Goal: Transaction & Acquisition: Book appointment/travel/reservation

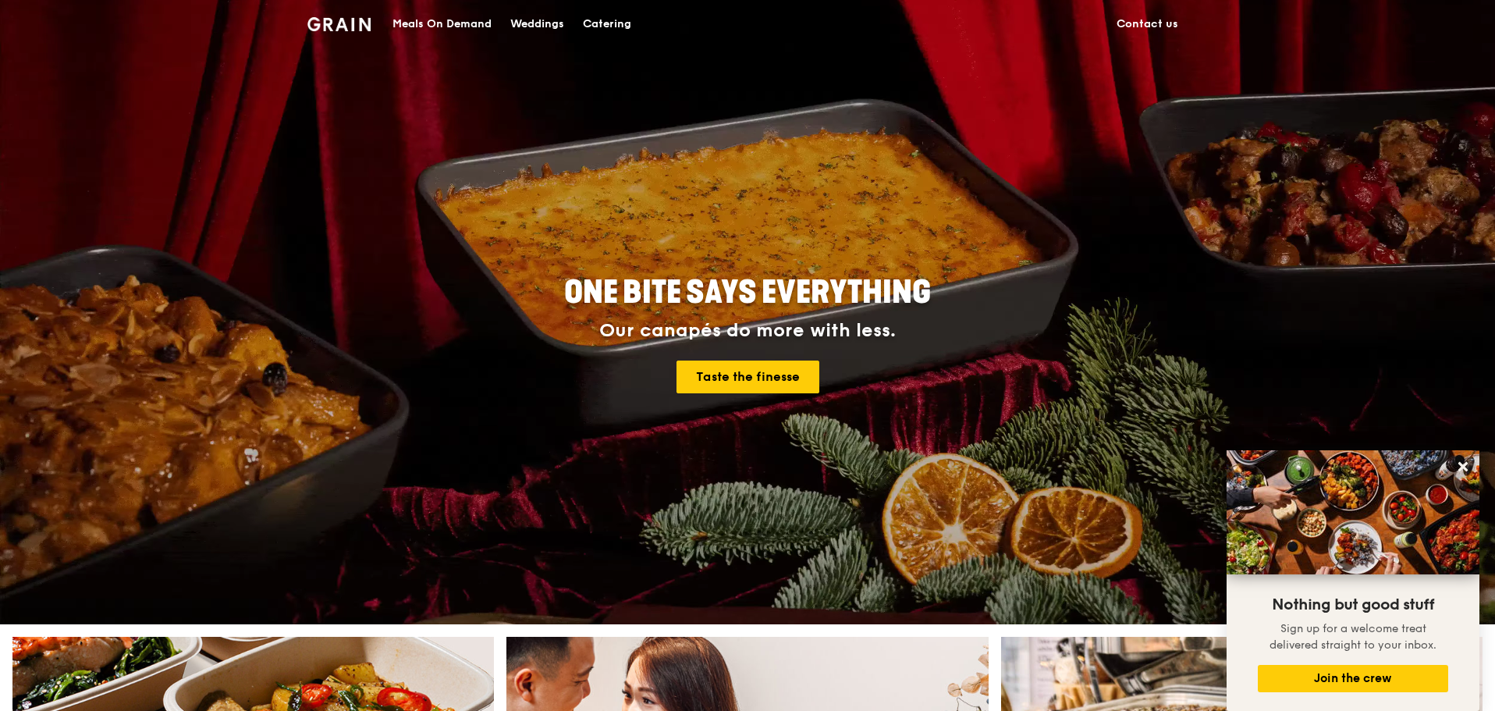
click at [587, 15] on div "Catering" at bounding box center [607, 24] width 48 height 47
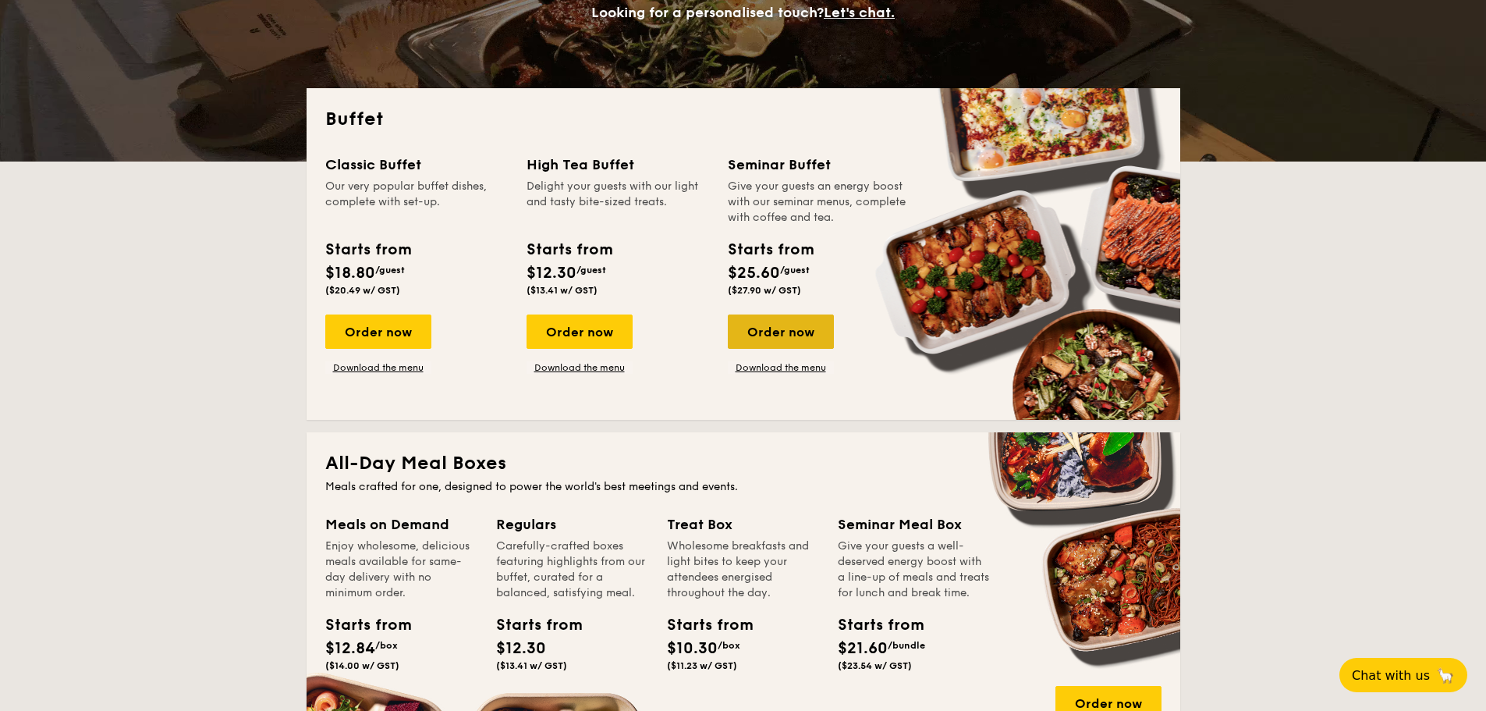
scroll to position [312, 0]
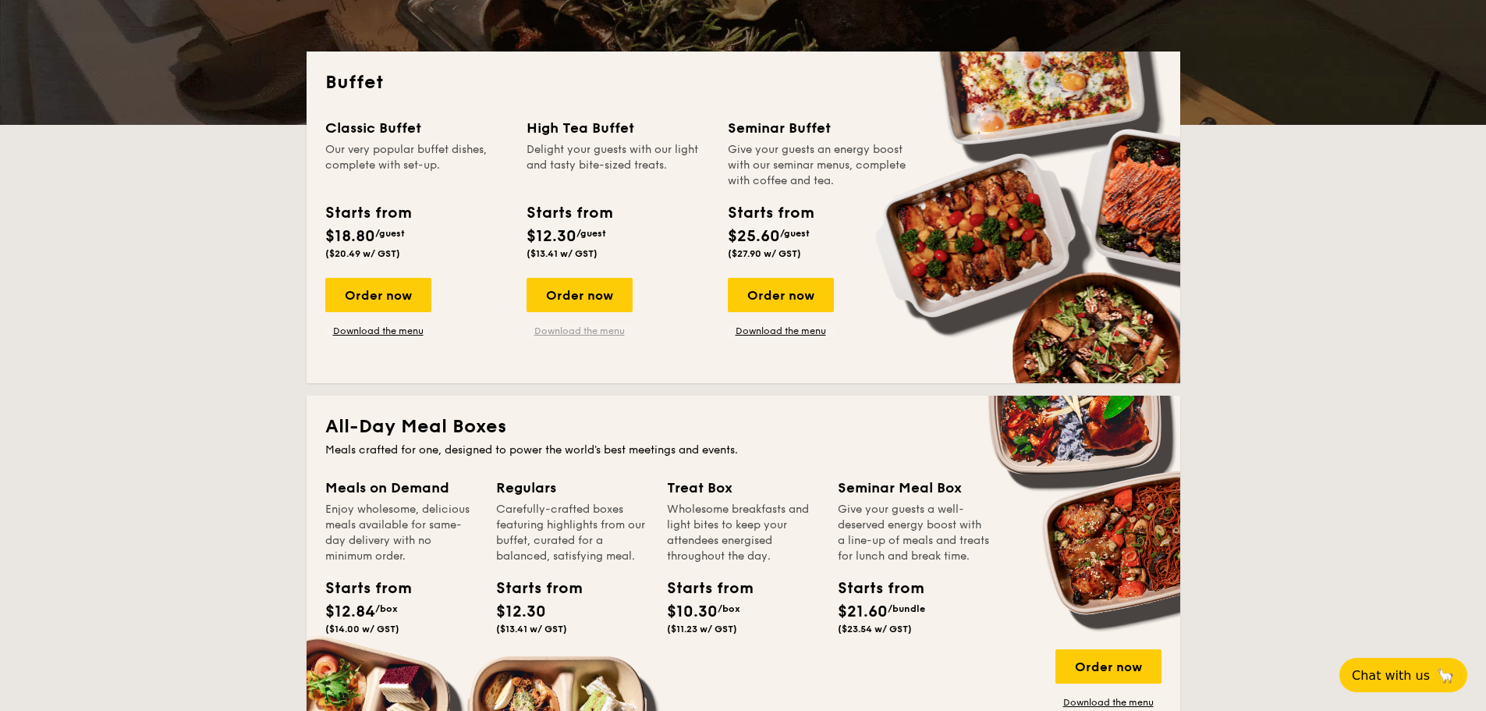
click at [601, 330] on link "Download the menu" at bounding box center [580, 331] width 106 height 12
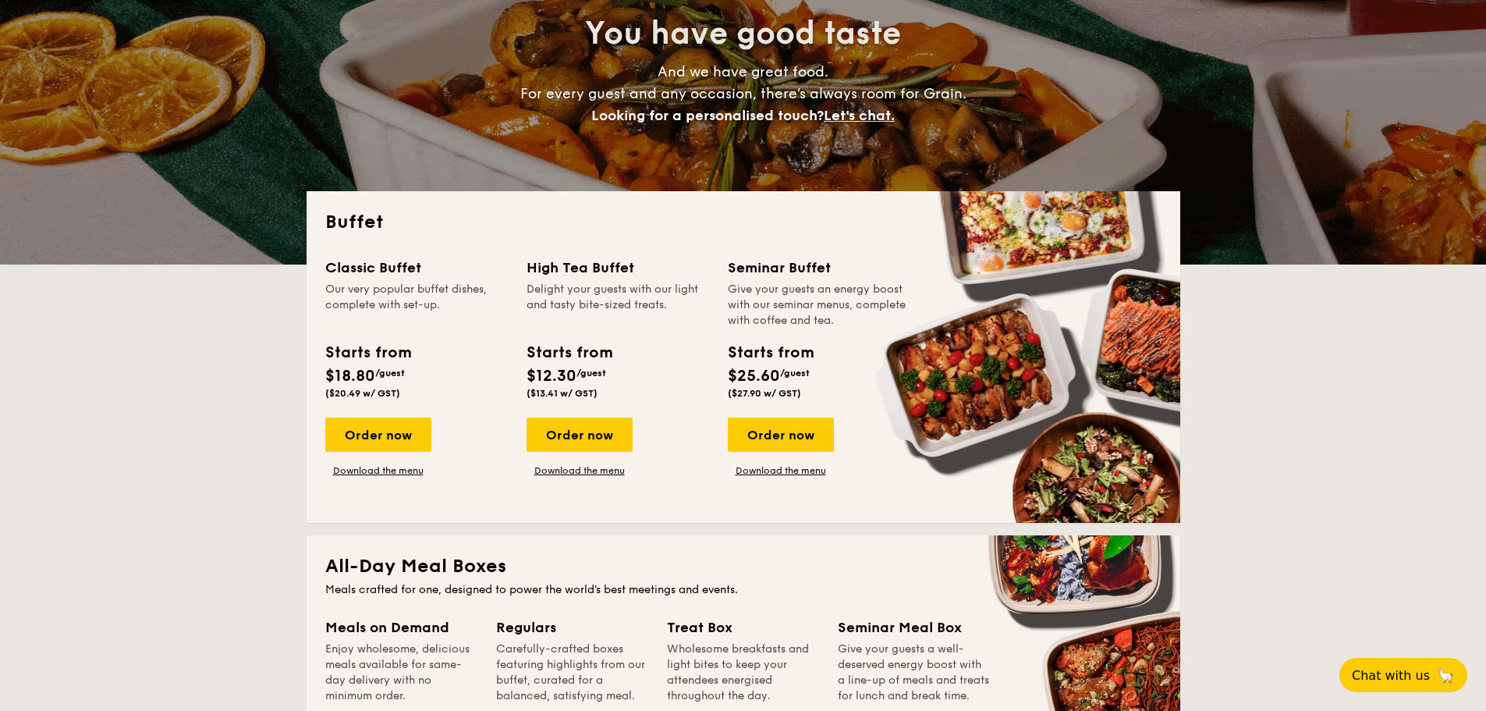
scroll to position [156, 0]
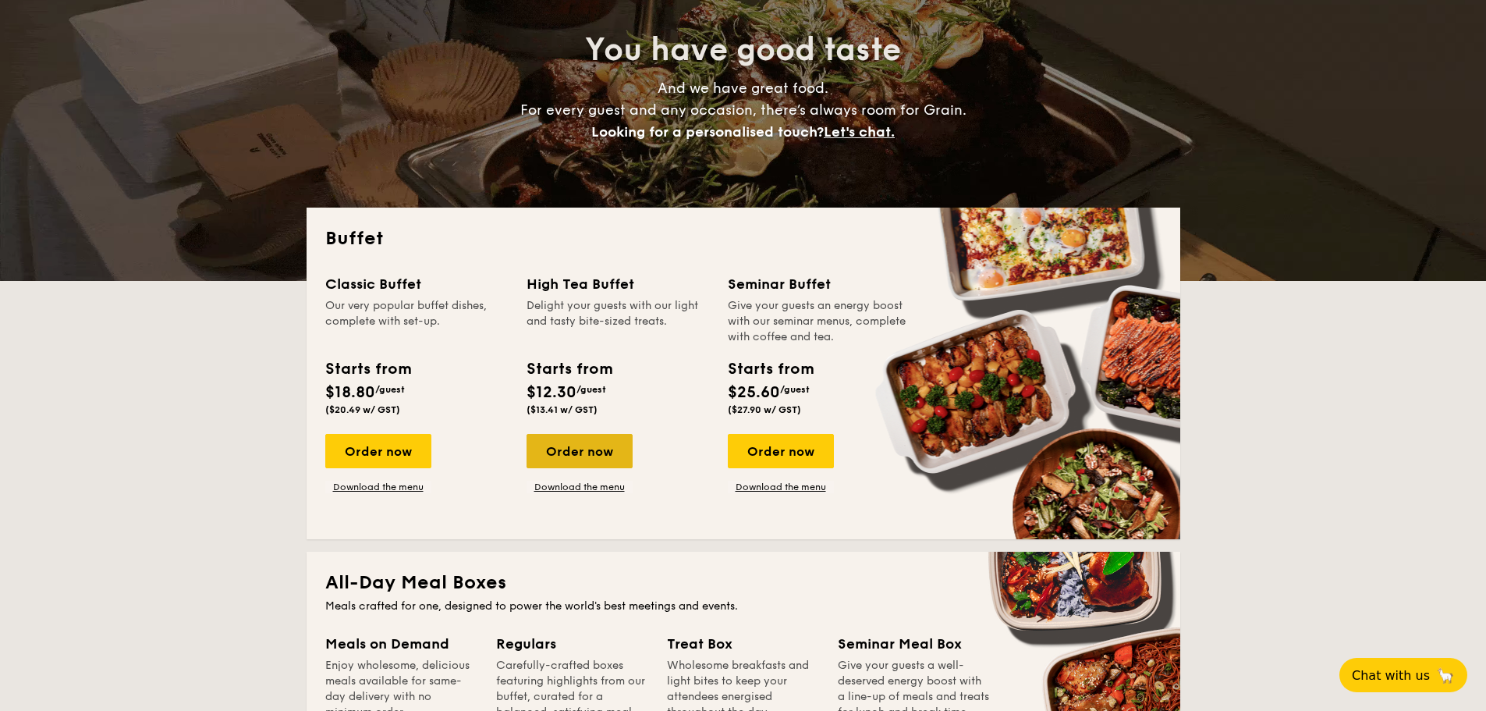
click at [607, 452] on div "Order now" at bounding box center [580, 451] width 106 height 34
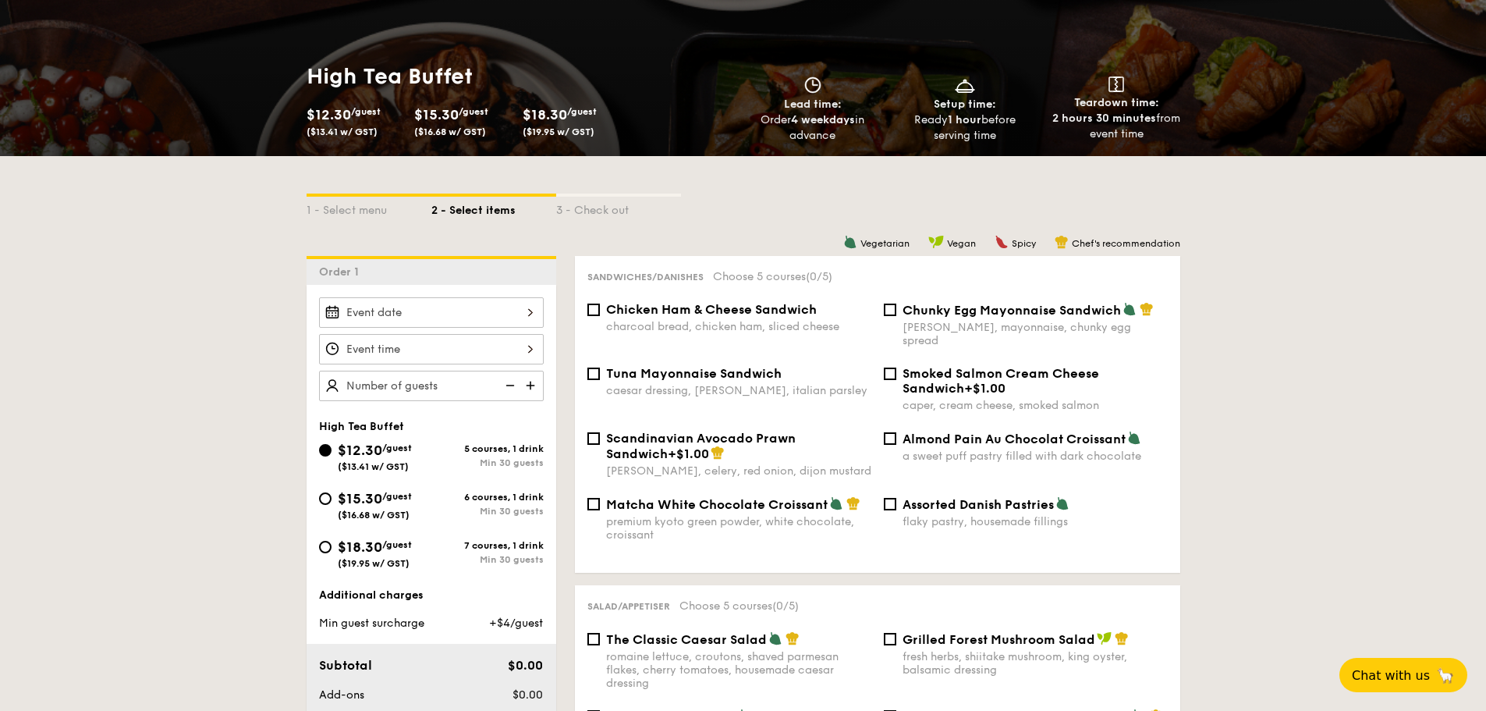
scroll to position [234, 0]
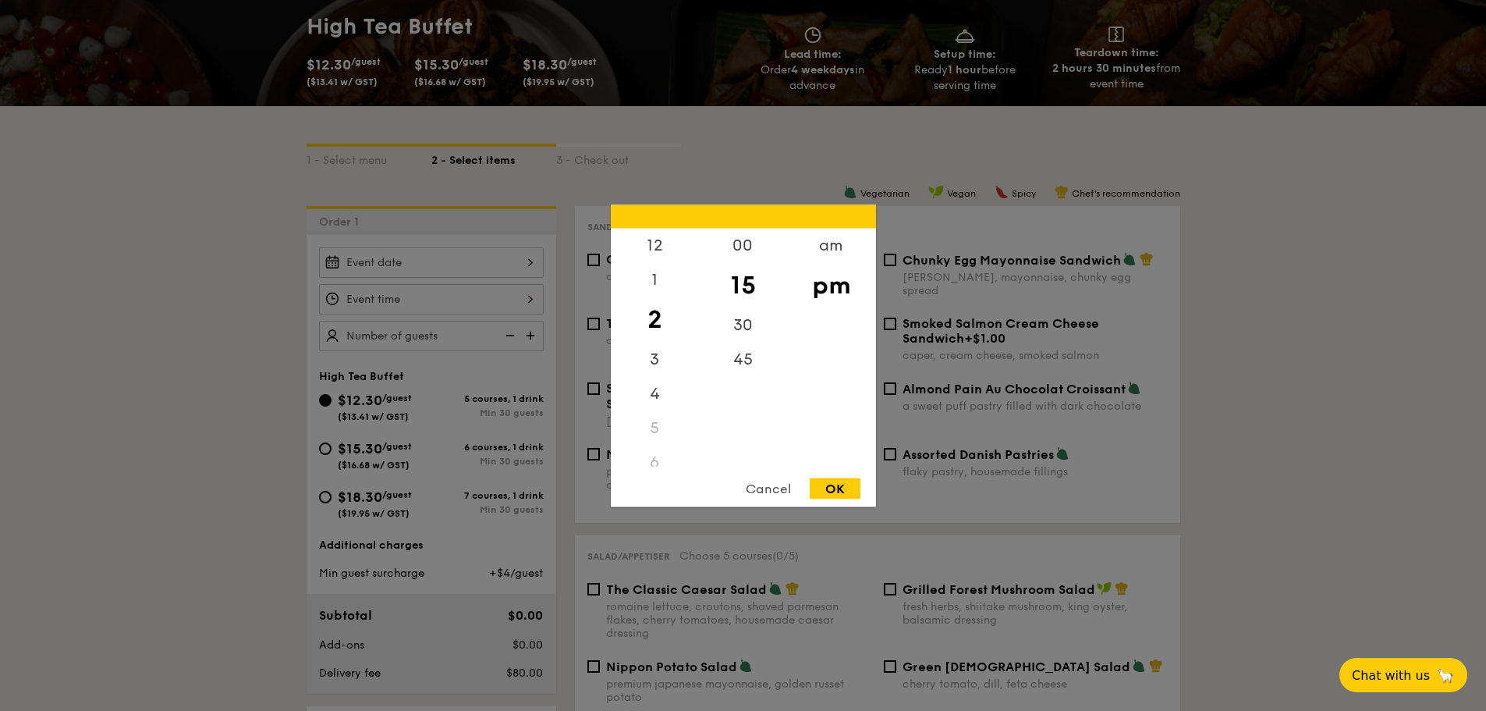
click at [373, 304] on div "12 1 2 3 4 5 6 7 8 9 10 11 00 15 30 45 am pm Cancel OK" at bounding box center [431, 299] width 225 height 30
click at [439, 242] on div at bounding box center [743, 355] width 1486 height 711
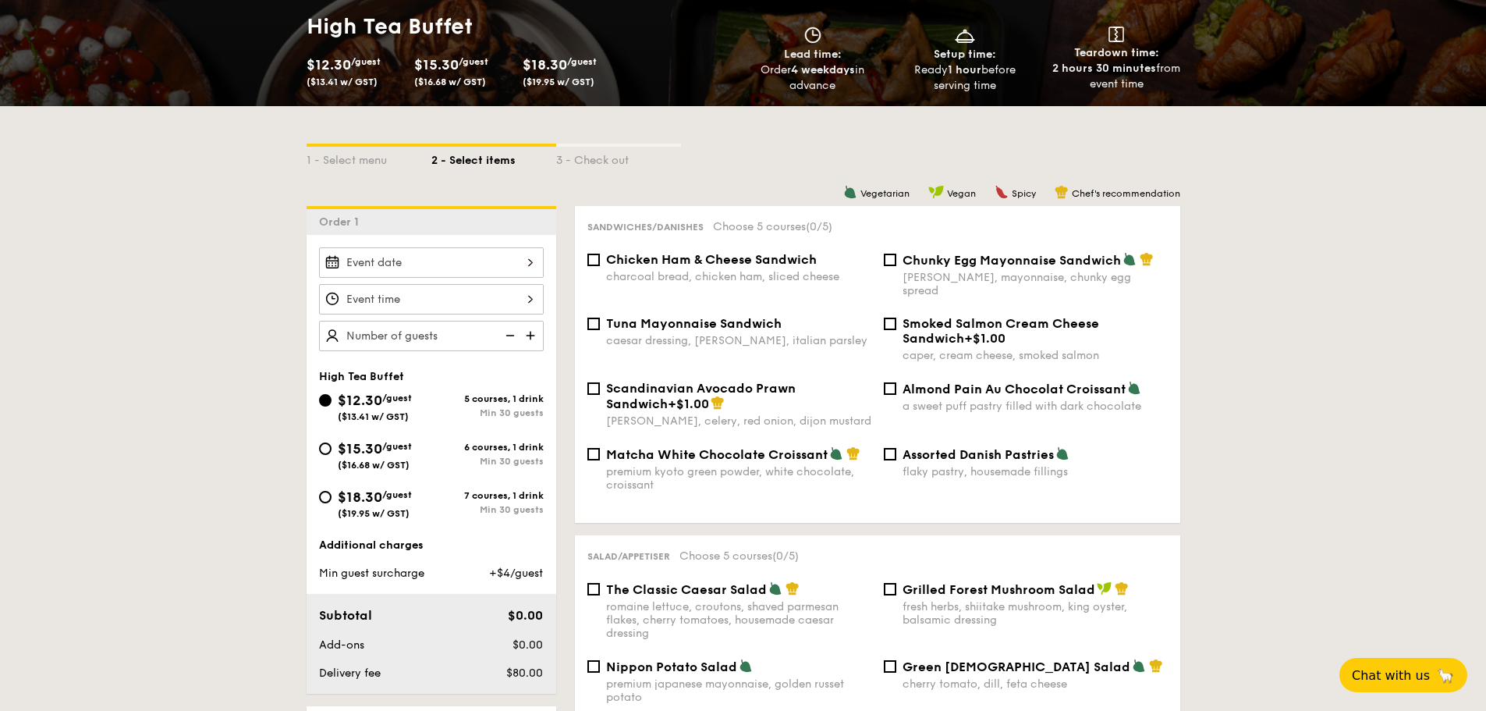
click at [429, 260] on div at bounding box center [743, 355] width 1486 height 711
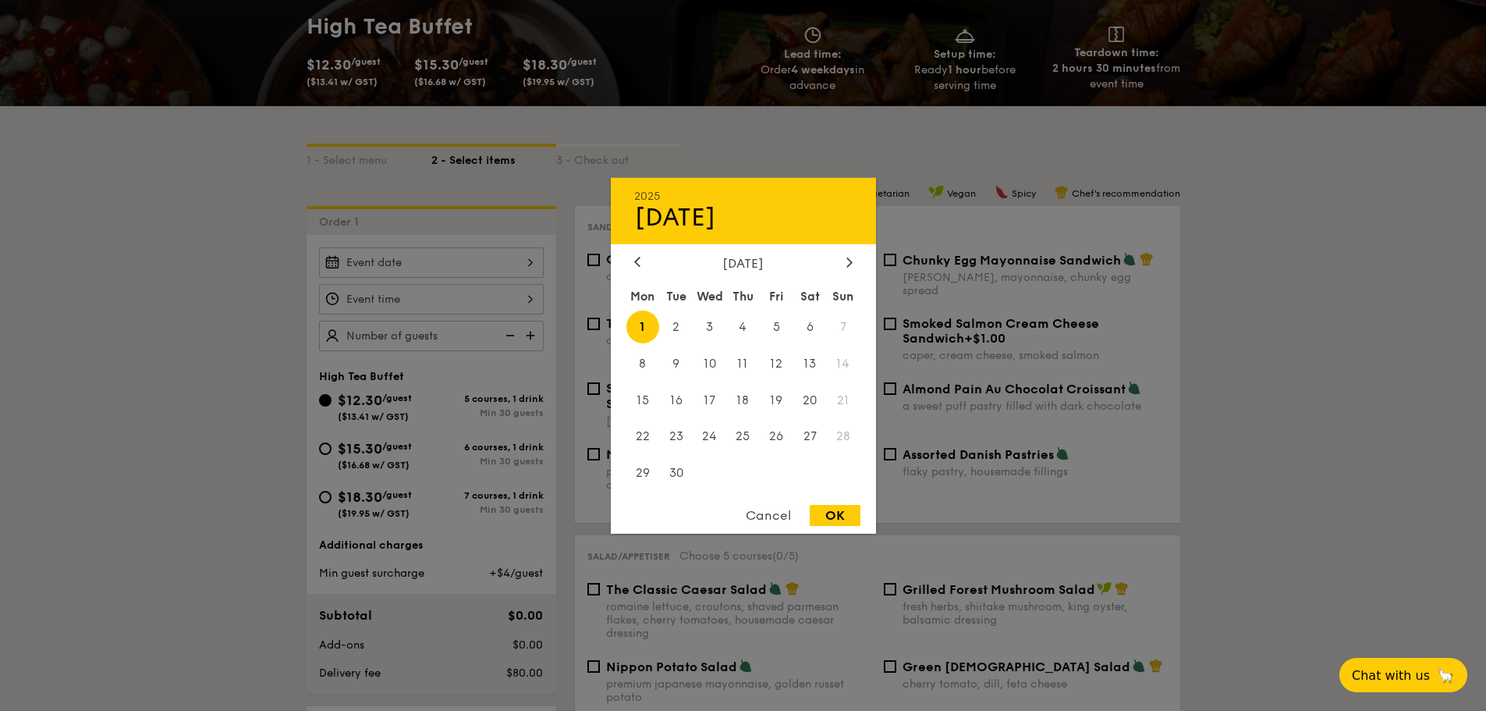
click at [422, 266] on div "2025 Sep 01 September 2025 Mon Tue Wed Thu Fri Sat Sun 1 2 3 4 5 6 7 8 9 10 11 …" at bounding box center [431, 262] width 225 height 30
click at [807, 331] on span "6" at bounding box center [811, 327] width 34 height 34
click at [827, 513] on div "OK" at bounding box center [835, 515] width 51 height 21
type input "Sep 06, 2025"
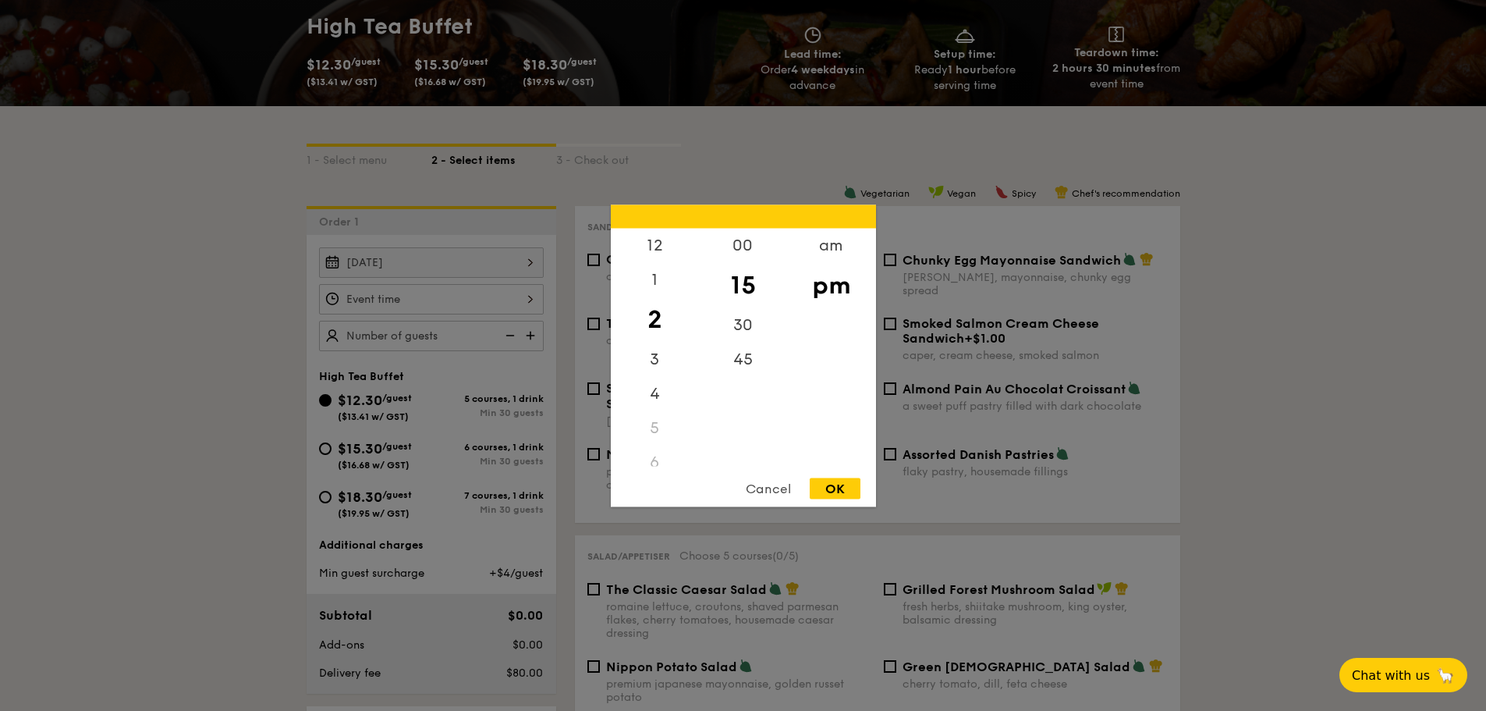
click at [381, 299] on div "12 1 2 3 4 5 6 7 8 9 10 11 00 15 30 45 am pm Cancel OK" at bounding box center [431, 299] width 225 height 30
click at [656, 251] on div "12" at bounding box center [655, 250] width 88 height 45
click at [746, 336] on div "30" at bounding box center [743, 329] width 88 height 45
click at [838, 488] on div "OK" at bounding box center [835, 488] width 51 height 21
type input "12:30PM"
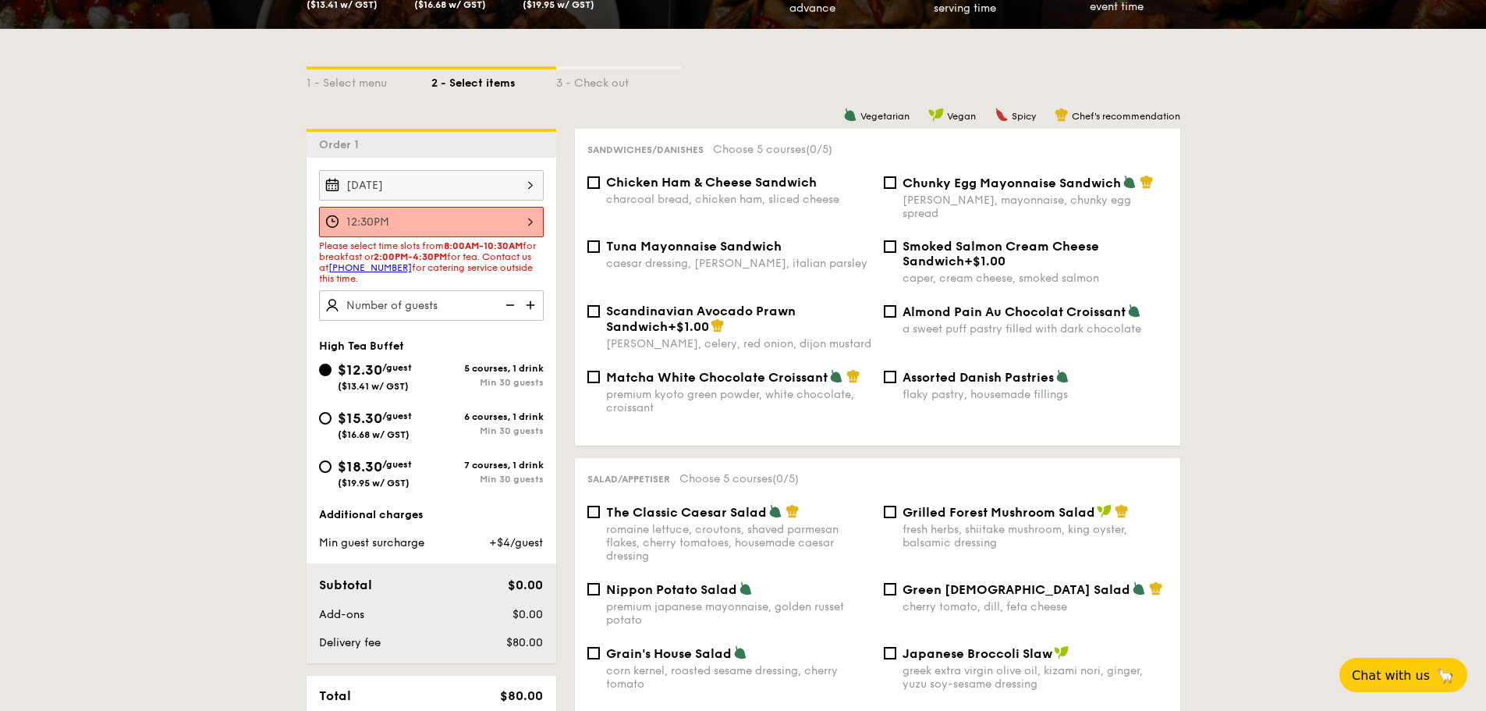
scroll to position [312, 0]
